Goal: Information Seeking & Learning: Understand process/instructions

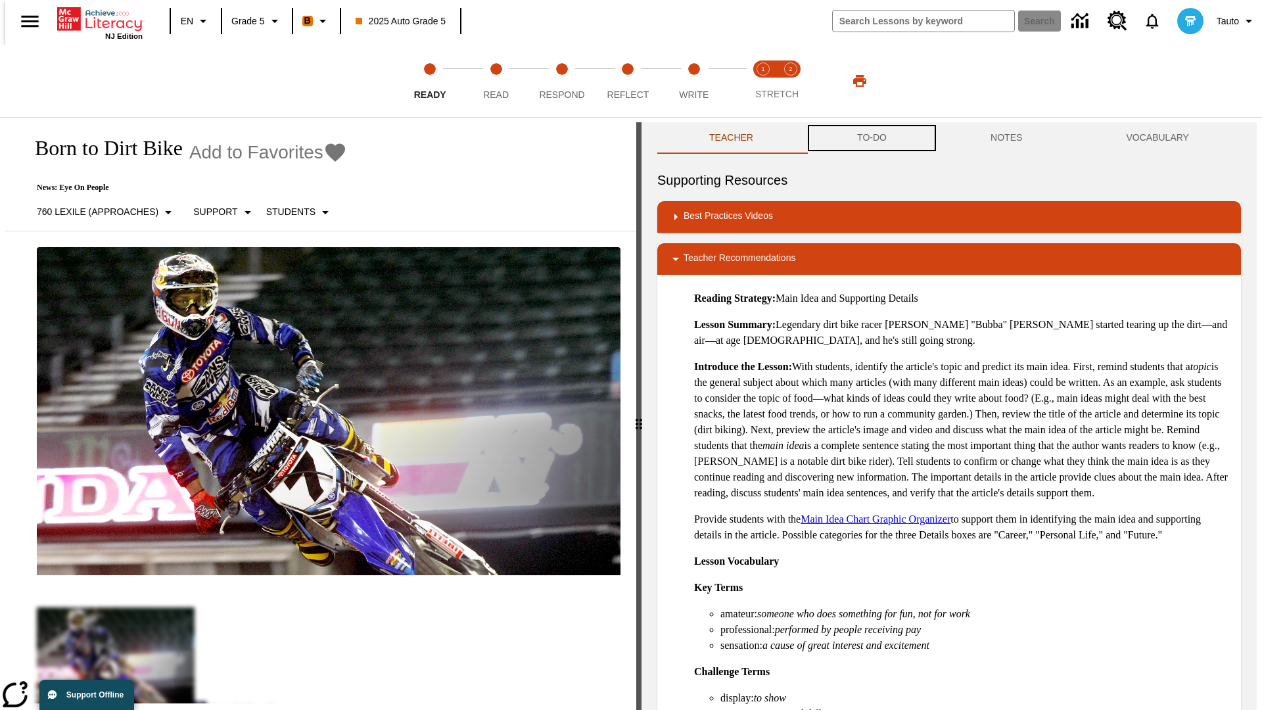
click at [871, 138] on button "TO-DO" at bounding box center [871, 138] width 133 height 32
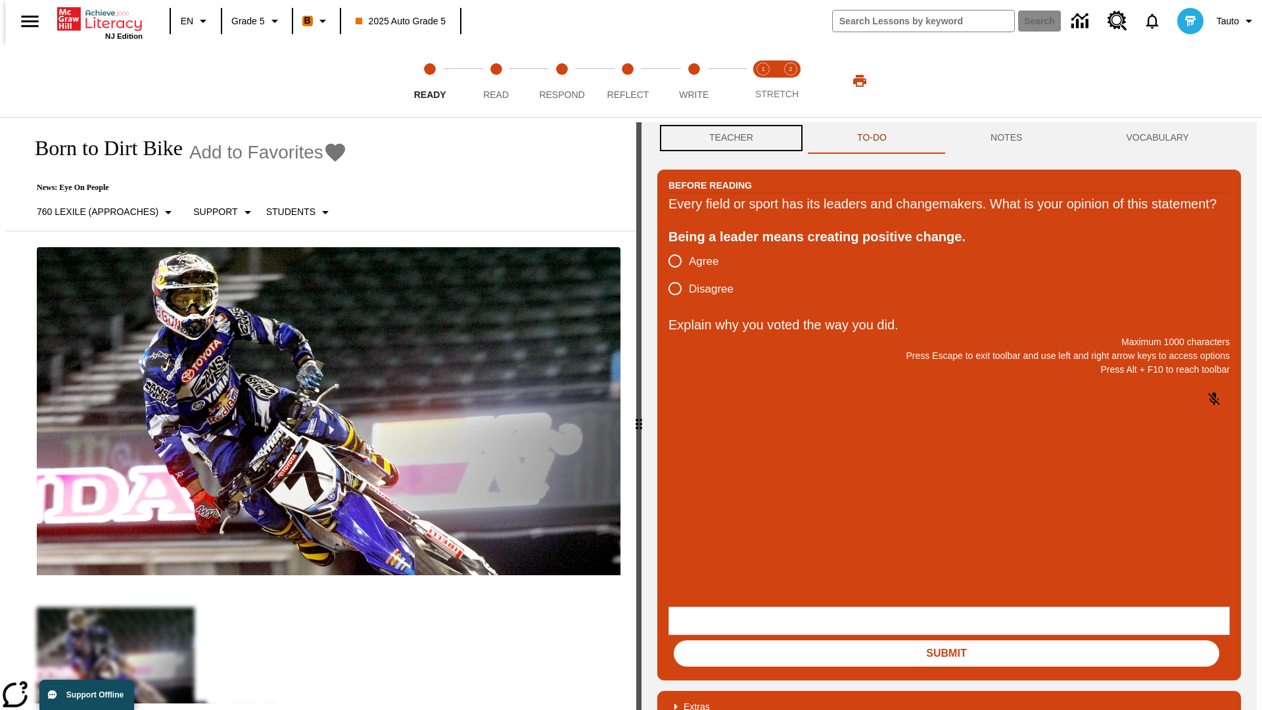
scroll to position [1, 0]
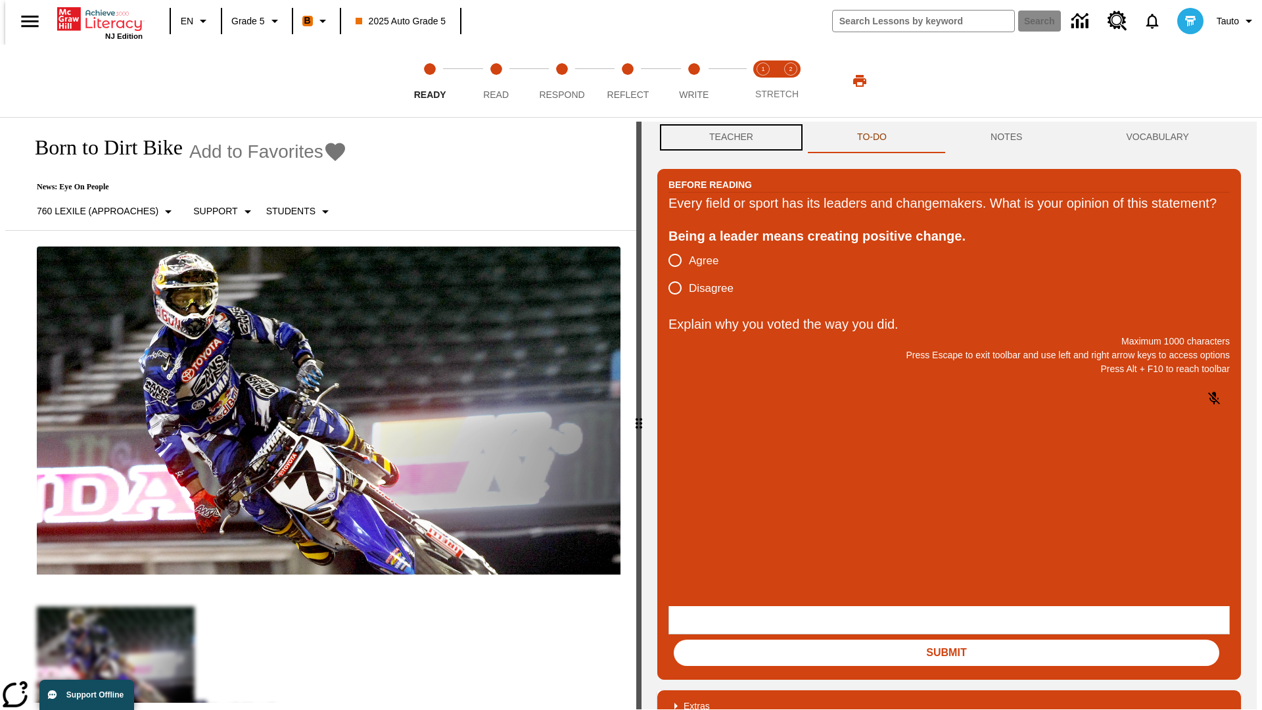
click at [727, 138] on button "Teacher" at bounding box center [731, 138] width 148 height 32
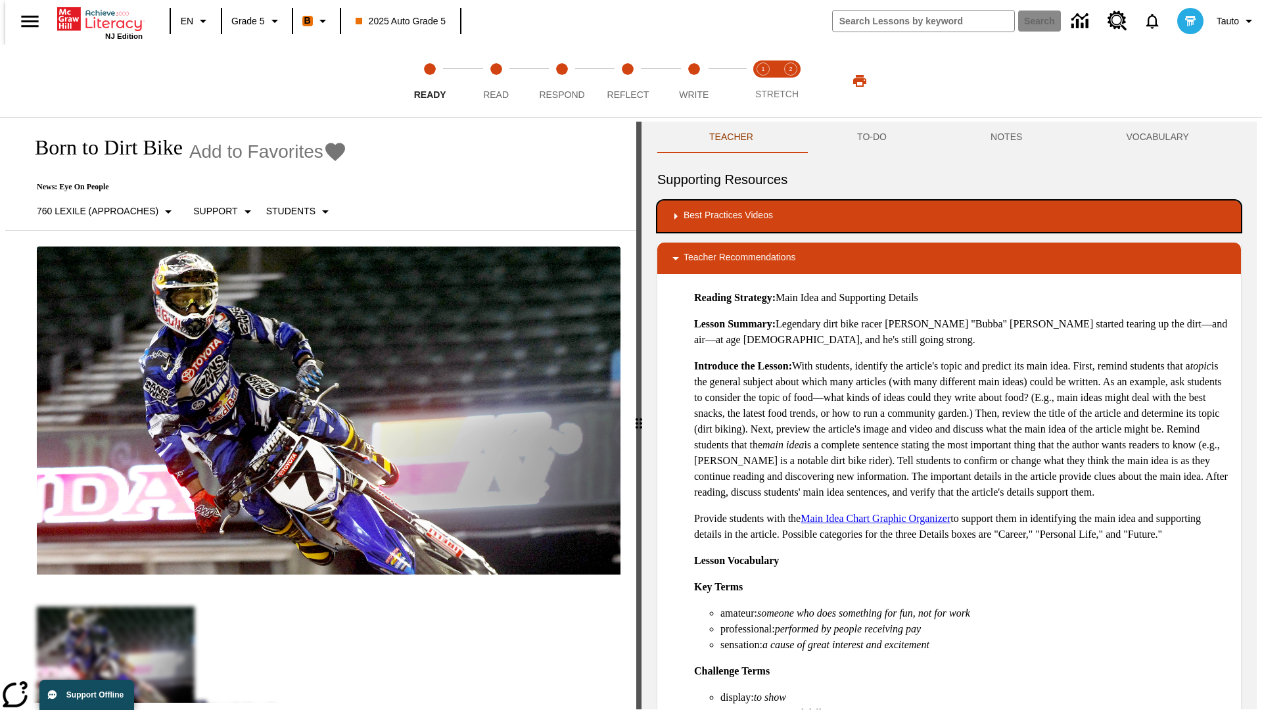
click at [949, 216] on div "Best Practices Videos" at bounding box center [949, 216] width 563 height 16
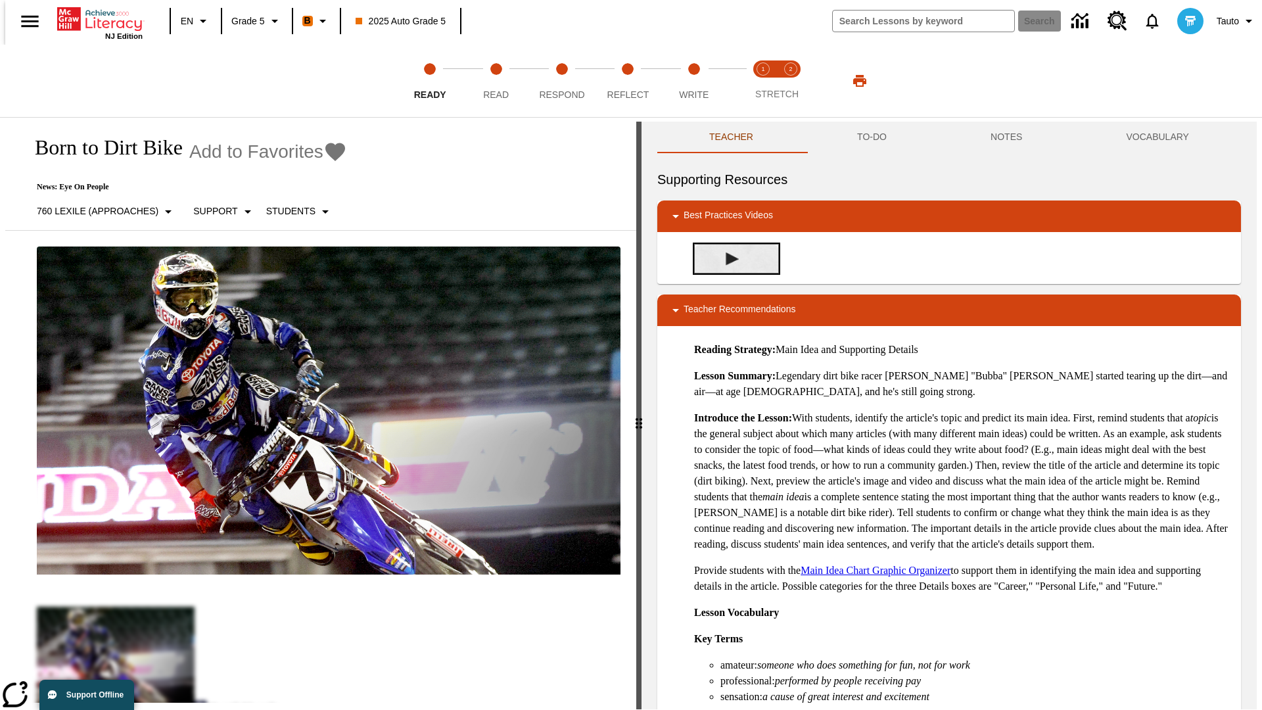
click at [727, 258] on img "Building Academic Vocabulary" at bounding box center [732, 258] width 13 height 13
click at [496, 81] on span "Read" at bounding box center [496, 90] width 26 height 24
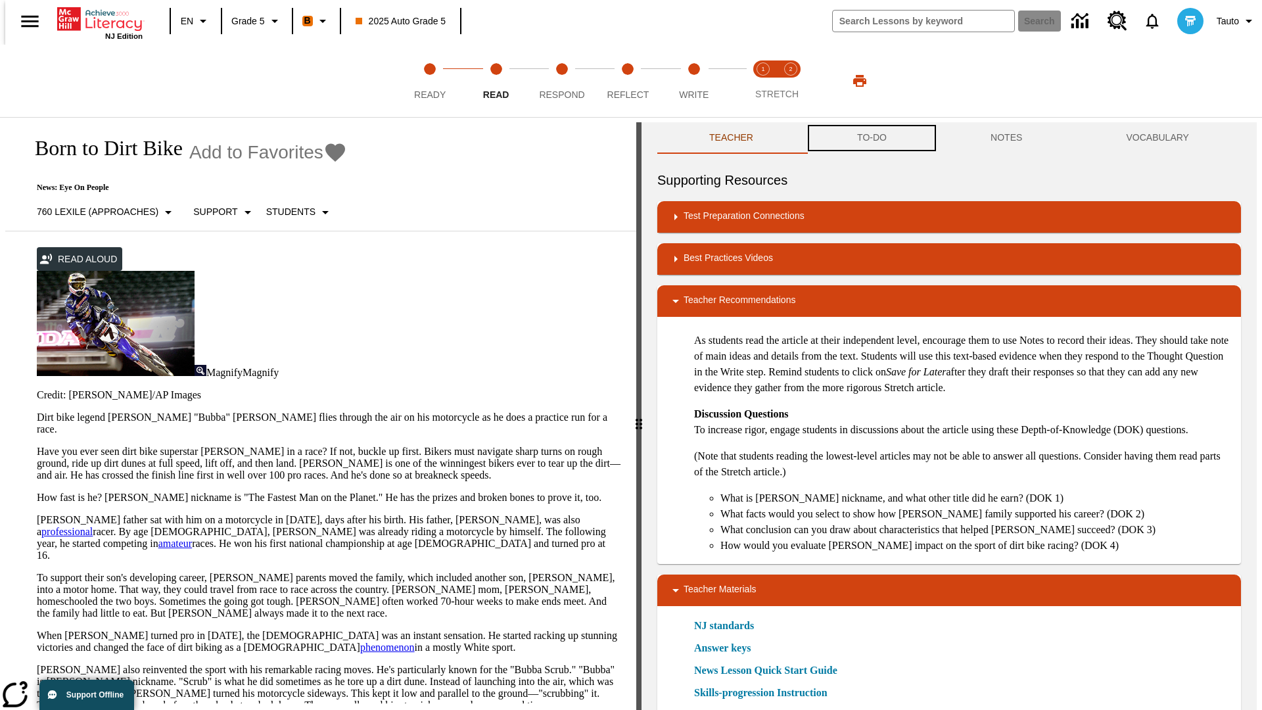
scroll to position [1, 0]
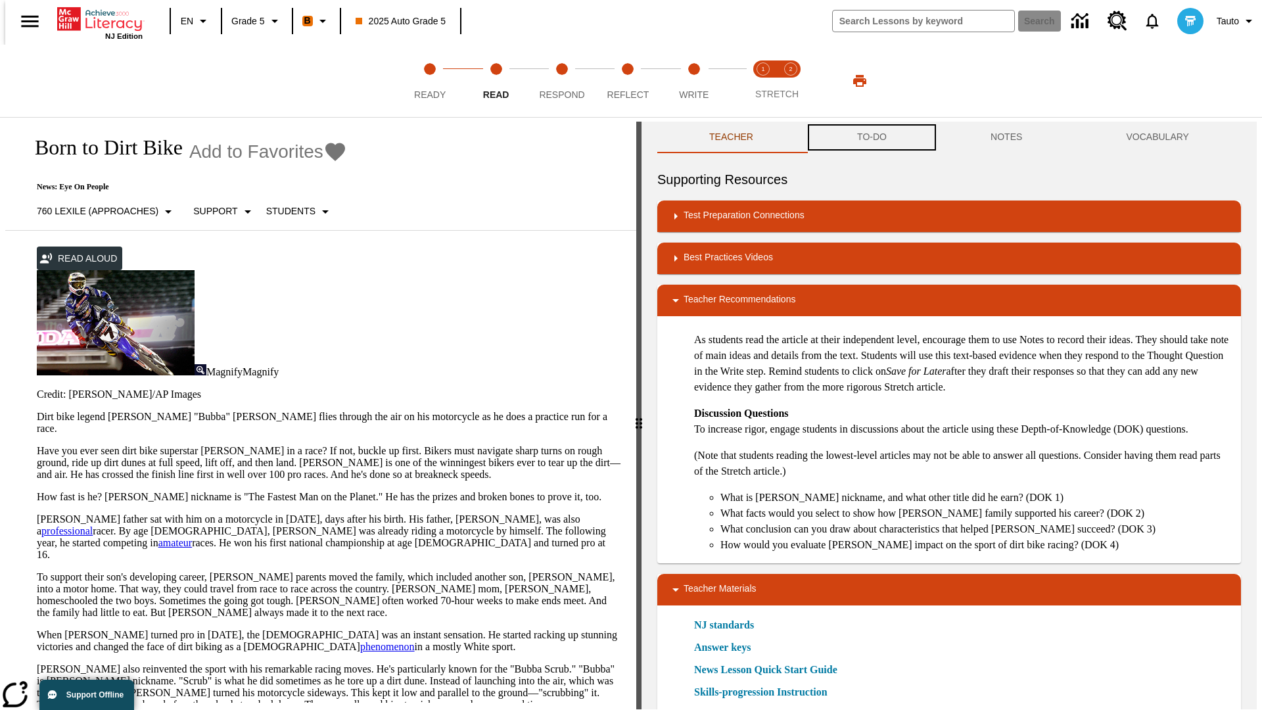
click at [871, 138] on button "TO-DO" at bounding box center [871, 138] width 133 height 32
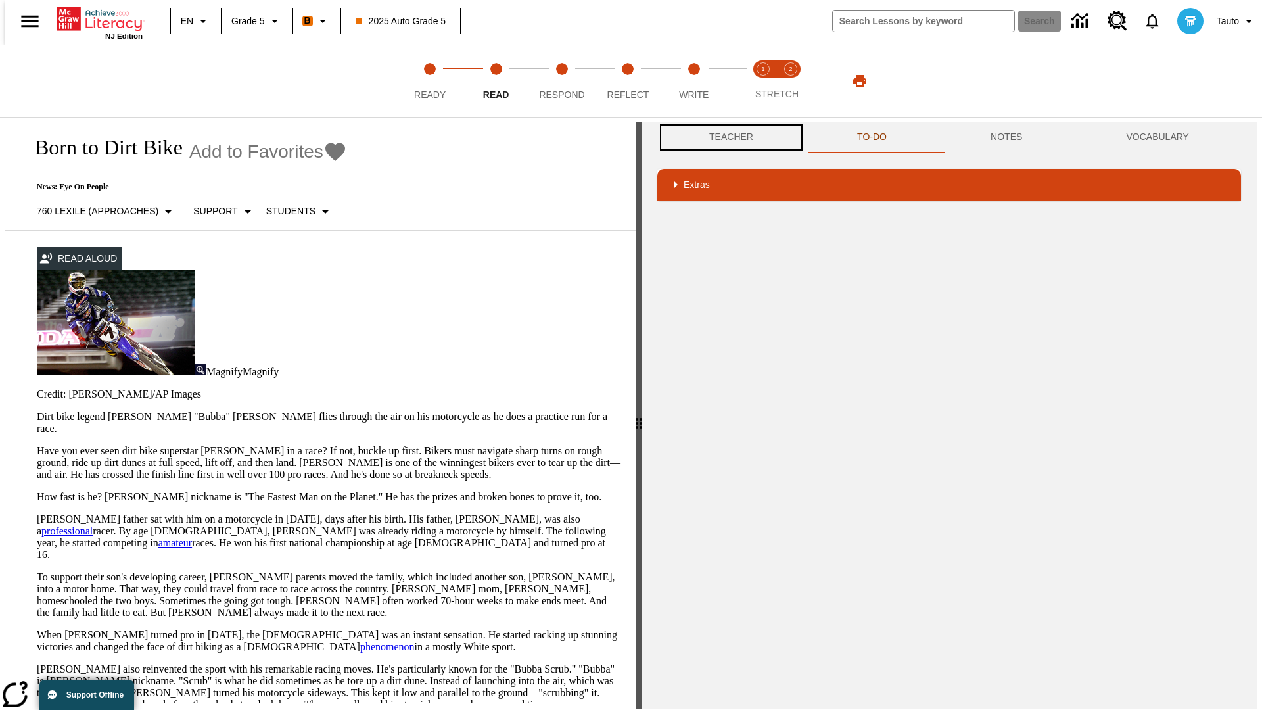
click at [727, 137] on button "Teacher" at bounding box center [731, 138] width 148 height 32
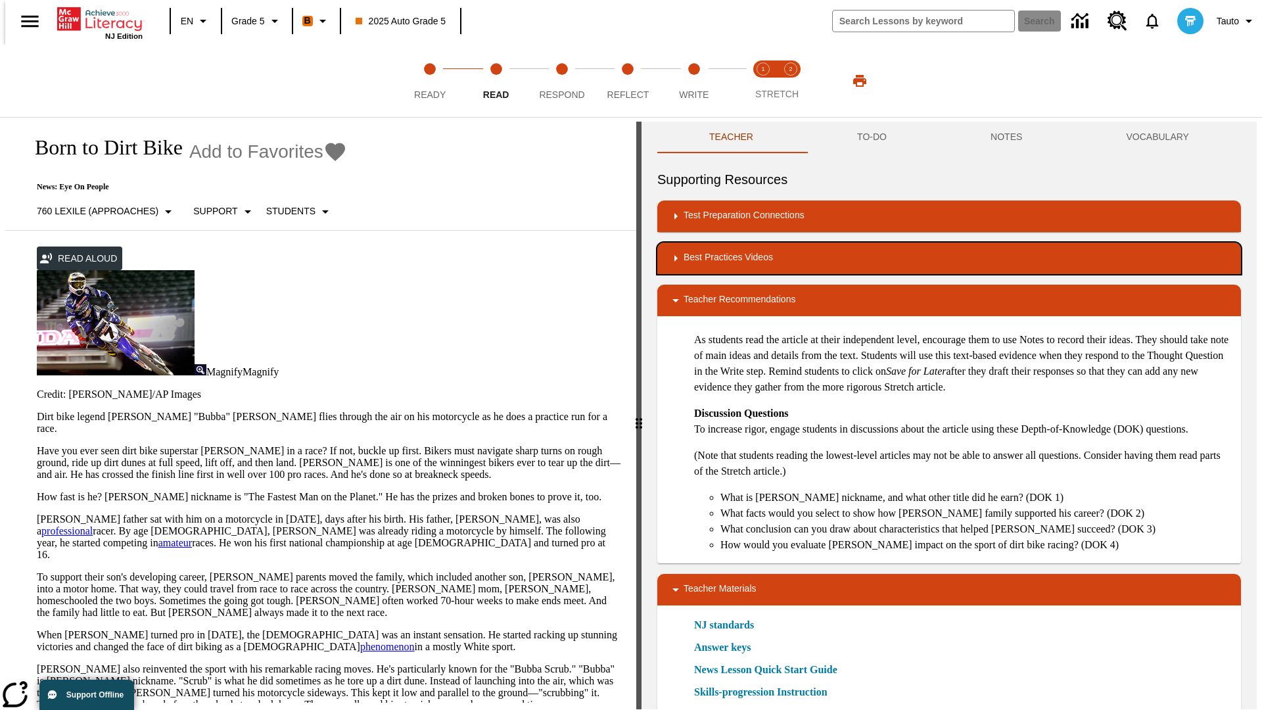
click at [949, 258] on div "Best Practices Videos" at bounding box center [949, 258] width 563 height 16
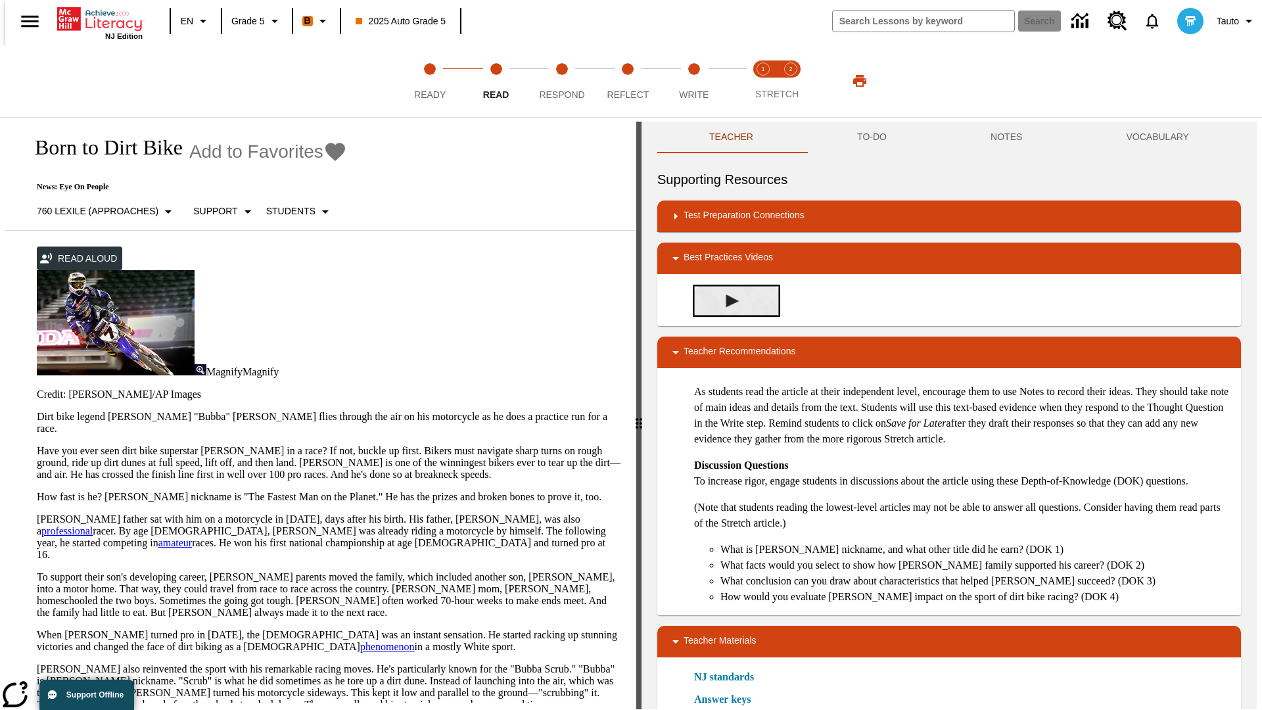
click at [727, 300] on img "Summarization" at bounding box center [732, 301] width 13 height 13
click at [763, 81] on span "Stretch Read step 1 of 2" at bounding box center [763, 90] width 17 height 24
